Goal: Communication & Community: Answer question/provide support

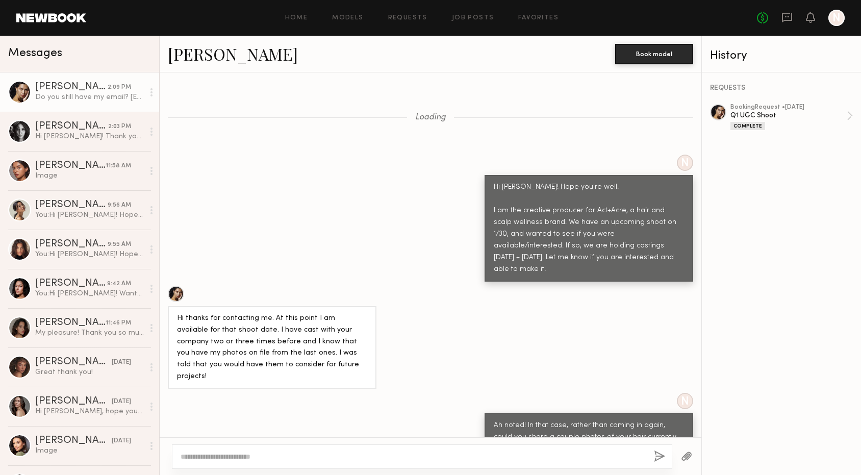
scroll to position [4169, 0]
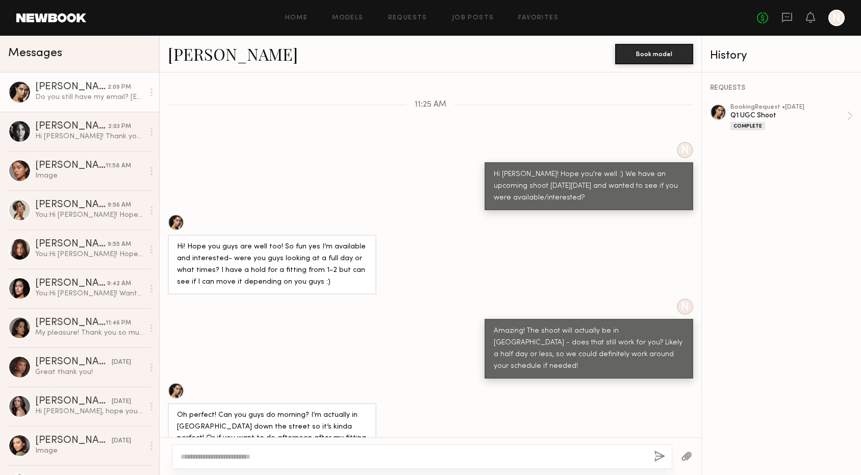
click at [195, 58] on link "[PERSON_NAME]" at bounding box center [233, 54] width 130 height 22
click at [291, 142] on div "N Hi [PERSON_NAME]! Hope you're well :) We have an upcoming shoot [DATE][DATE] …" at bounding box center [431, 176] width 542 height 68
click at [93, 145] on link "[PERSON_NAME] 2:03 PM Hi [PERSON_NAME]! Thank you so much for reaching out. Im …" at bounding box center [79, 131] width 159 height 39
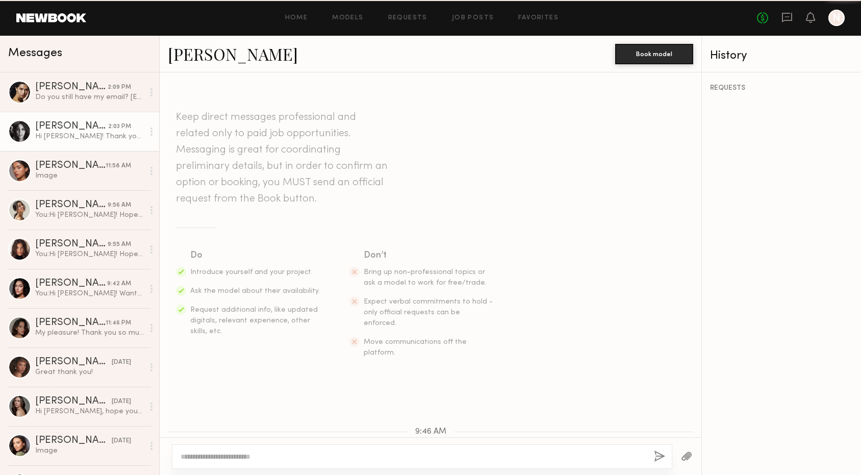
scroll to position [198, 0]
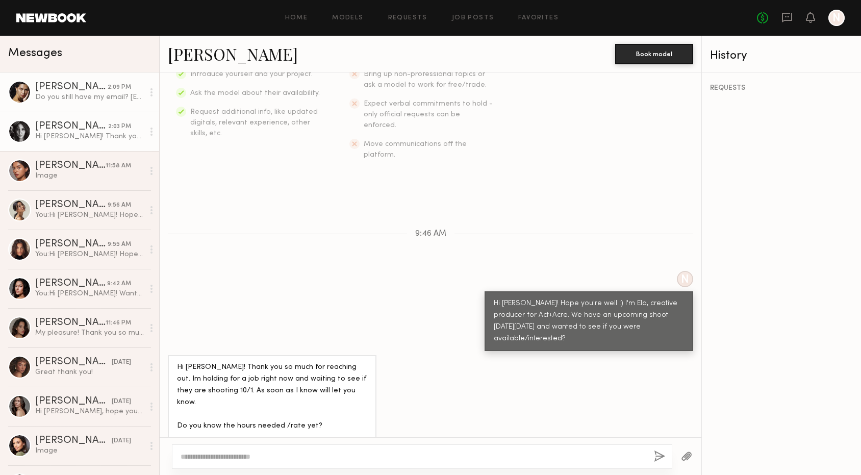
click at [78, 94] on div "Do you still have my email? [EMAIL_ADDRESS][DOMAIN_NAME]" at bounding box center [89, 97] width 109 height 10
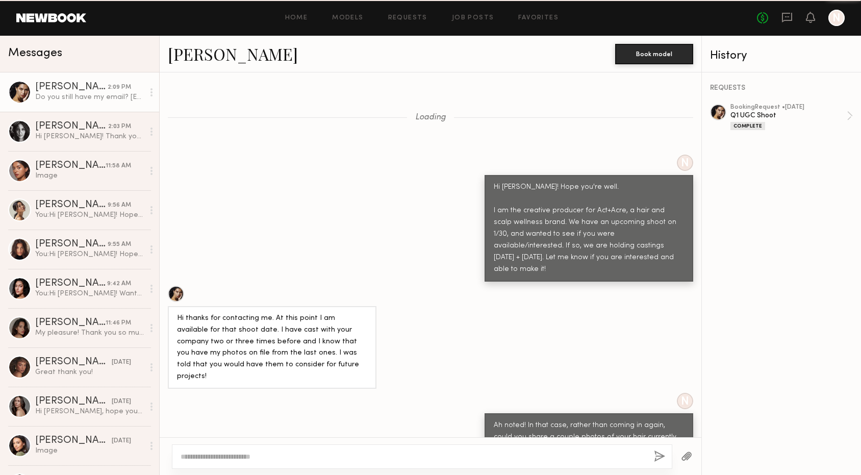
scroll to position [4169, 0]
